Goal: Use online tool/utility

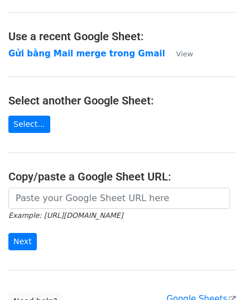
scroll to position [142, 0]
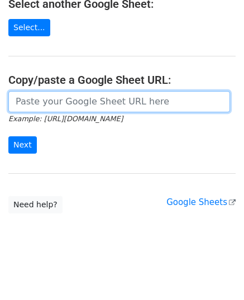
click at [93, 106] on input "url" at bounding box center [119, 101] width 222 height 21
paste input "https://docs.google.com/spreadsheets/d/1cjVd6gRPH9KNXuA38ONzmLVpR97er3TsyXYcOIG…"
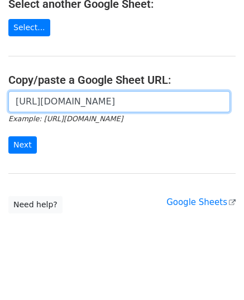
scroll to position [0, 328]
type input "https://docs.google.com/spreadsheets/d/1cjVd6gRPH9KNXuA38ONzmLVpR97er3TsyXYcOIG…"
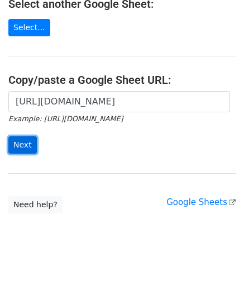
click at [19, 141] on input "Next" at bounding box center [22, 144] width 28 height 17
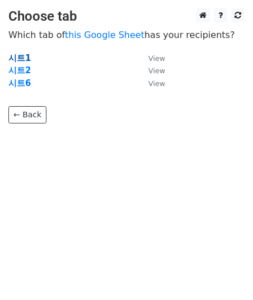
click at [18, 56] on strong "시트1" at bounding box center [19, 58] width 22 height 10
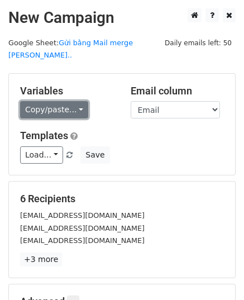
click at [67, 101] on link "Copy/paste..." at bounding box center [54, 109] width 68 height 17
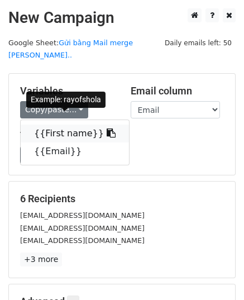
click at [107, 129] on icon at bounding box center [111, 133] width 9 height 9
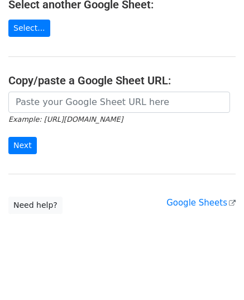
scroll to position [142, 0]
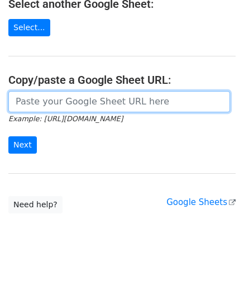
click at [59, 104] on input "url" at bounding box center [119, 101] width 222 height 21
paste input "[URL][DOMAIN_NAME]"
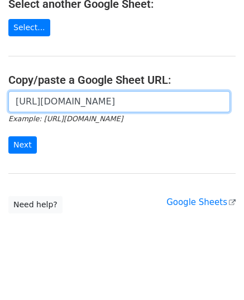
scroll to position [0, 337]
type input "[URL][DOMAIN_NAME]"
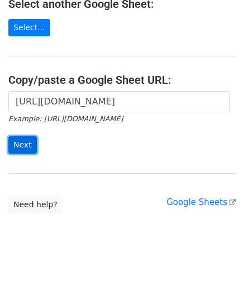
click at [22, 144] on input "Next" at bounding box center [22, 144] width 28 height 17
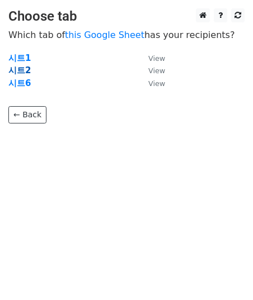
click at [22, 69] on strong "시트2" at bounding box center [19, 70] width 22 height 10
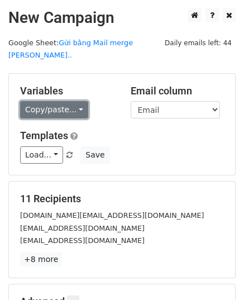
click at [77, 101] on link "Copy/paste..." at bounding box center [54, 109] width 68 height 17
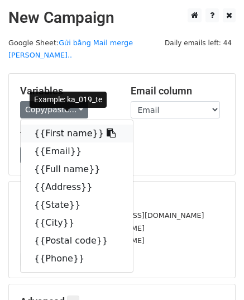
click at [107, 129] on icon at bounding box center [111, 133] width 9 height 9
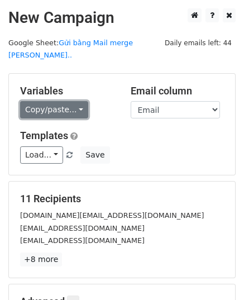
click at [67, 101] on link "Copy/paste..." at bounding box center [54, 109] width 68 height 17
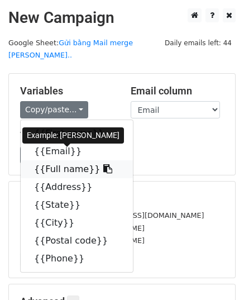
click at [103, 164] on icon at bounding box center [107, 168] width 9 height 9
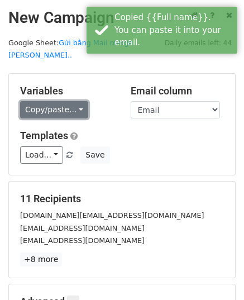
click at [48, 101] on link "Copy/paste..." at bounding box center [54, 109] width 68 height 17
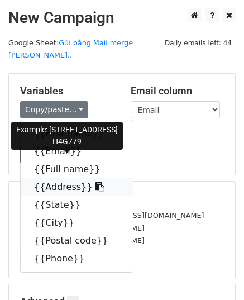
click at [96, 182] on icon at bounding box center [100, 186] width 9 height 9
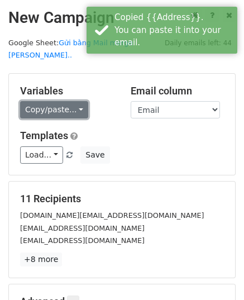
click at [61, 101] on link "Copy/paste..." at bounding box center [54, 109] width 68 height 17
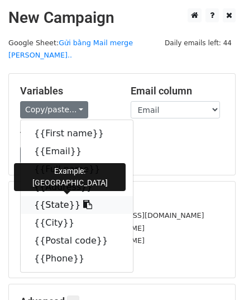
click at [83, 200] on icon at bounding box center [87, 204] width 9 height 9
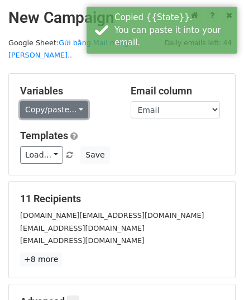
click at [64, 101] on link "Copy/paste..." at bounding box center [54, 109] width 68 height 17
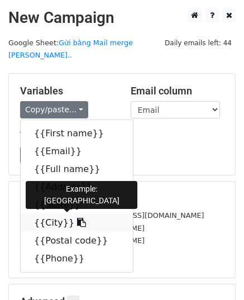
click at [77, 218] on icon at bounding box center [81, 222] width 9 height 9
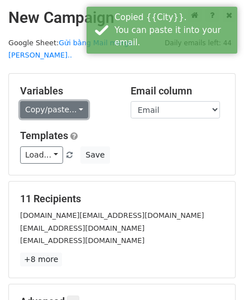
click at [67, 101] on link "Copy/paste..." at bounding box center [54, 109] width 68 height 17
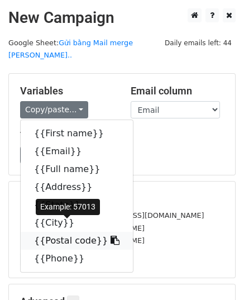
click at [111, 236] on icon at bounding box center [115, 240] width 9 height 9
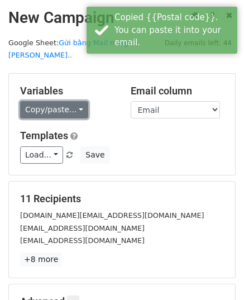
click at [61, 102] on link "Copy/paste..." at bounding box center [54, 109] width 68 height 17
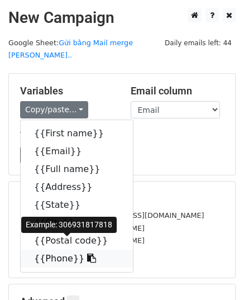
click at [87, 254] on icon at bounding box center [91, 258] width 9 height 9
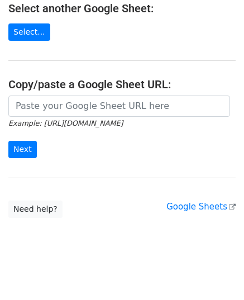
scroll to position [142, 0]
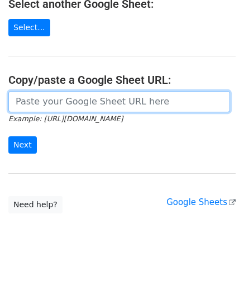
click at [79, 102] on input "url" at bounding box center [119, 101] width 222 height 21
paste input "https://docs.google.com/spreadsheets/d/1cjVd6gRPH9KNXuA38ONzmLVpR97er3TsyXYcOIG…"
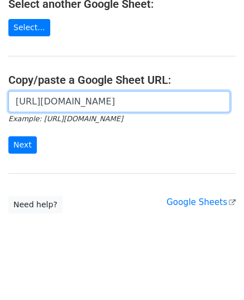
scroll to position [0, 337]
click at [70, 100] on input "https://docs.google.com/spreadsheets/d/1cjVd6gRPH9KNXuA38ONzmLVpR97er3TsyXYcOIG…" at bounding box center [119, 101] width 222 height 21
type input "https://docs.google.com/spreadsheets/d/1cjVd6gRPH9KNXuA38ONzmLVpR97er3TsyXYcOIG…"
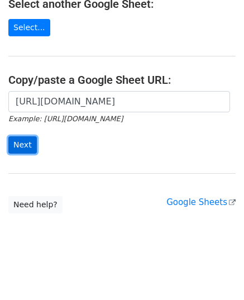
click at [29, 141] on input "Next" at bounding box center [22, 144] width 28 height 17
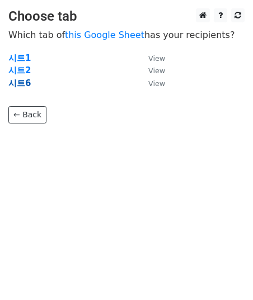
click at [23, 81] on strong "시트6" at bounding box center [19, 83] width 22 height 10
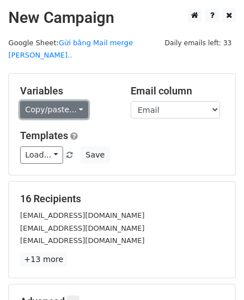
click at [70, 101] on link "Copy/paste..." at bounding box center [54, 109] width 68 height 17
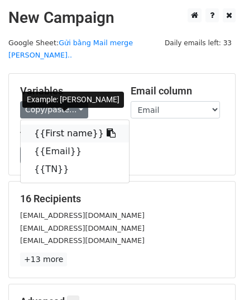
click at [107, 129] on icon at bounding box center [111, 133] width 9 height 9
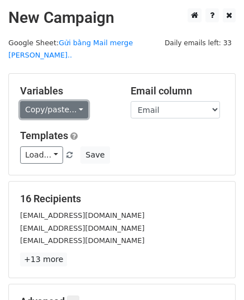
click at [72, 101] on link "Copy/paste..." at bounding box center [54, 109] width 68 height 17
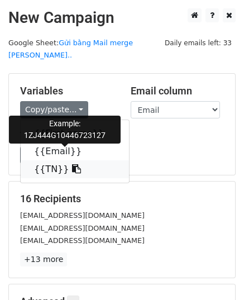
click at [72, 164] on icon at bounding box center [76, 168] width 9 height 9
